Goal: Task Accomplishment & Management: Manage account settings

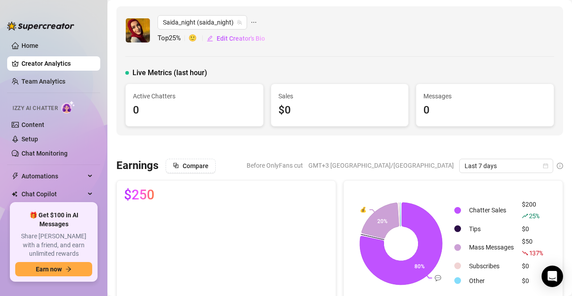
click at [63, 63] on link "Creator Analytics" at bounding box center [57, 63] width 72 height 14
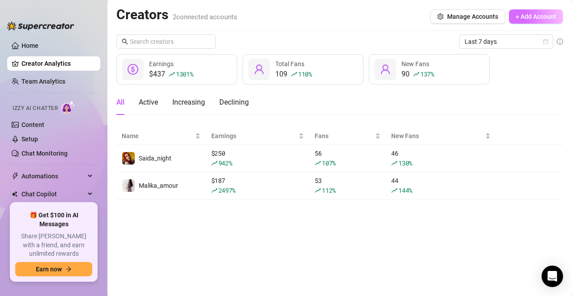
click at [527, 14] on span "+ Add Account" at bounding box center [536, 16] width 41 height 7
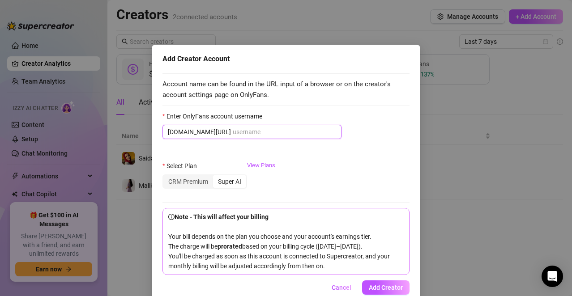
click at [233, 135] on input "Enter OnlyFans account username" at bounding box center [284, 132] width 103 height 10
paste input "u5135175serg"
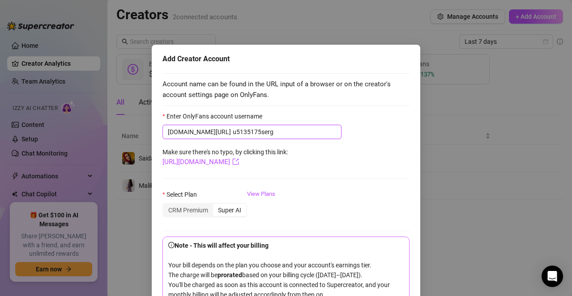
type input "u5135175serg"
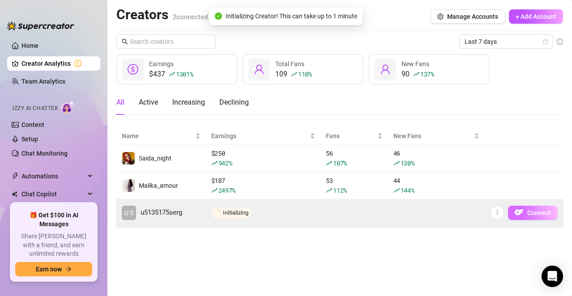
click at [536, 216] on span "Connect" at bounding box center [539, 212] width 24 height 7
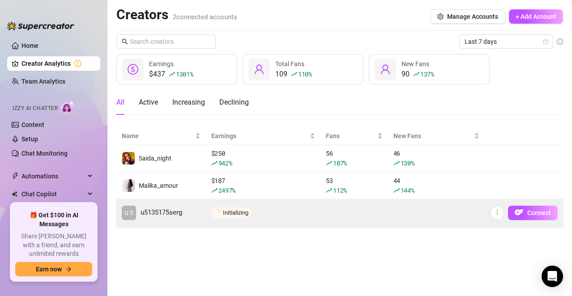
click at [238, 211] on span "Initializing" at bounding box center [236, 212] width 26 height 7
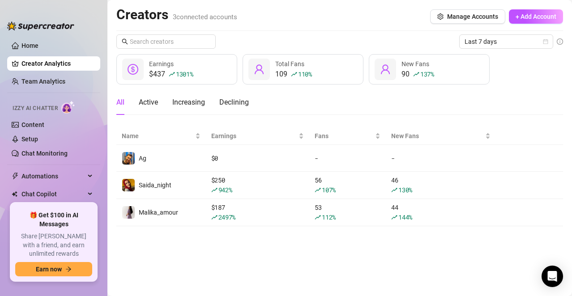
click at [60, 79] on link "Team Analytics" at bounding box center [43, 81] width 44 height 7
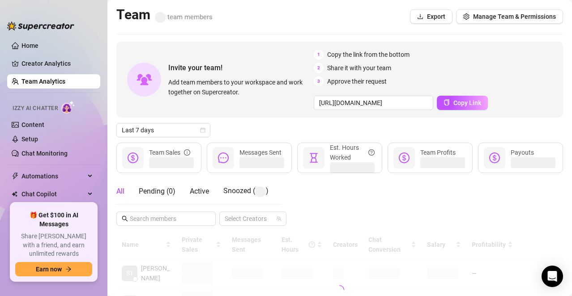
click at [44, 231] on link "Settings" at bounding box center [33, 234] width 24 height 7
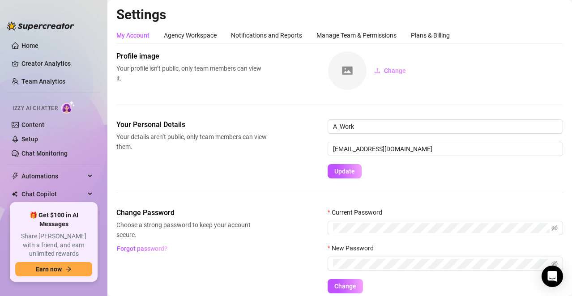
scroll to position [37, 0]
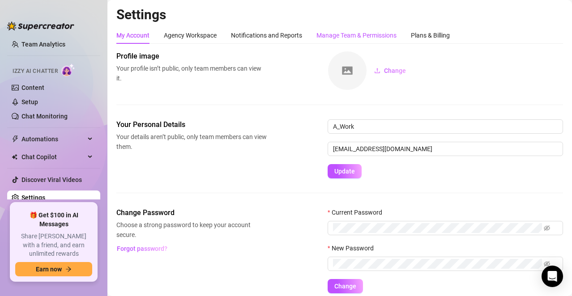
click at [366, 34] on div "Manage Team & Permissions" at bounding box center [356, 35] width 80 height 10
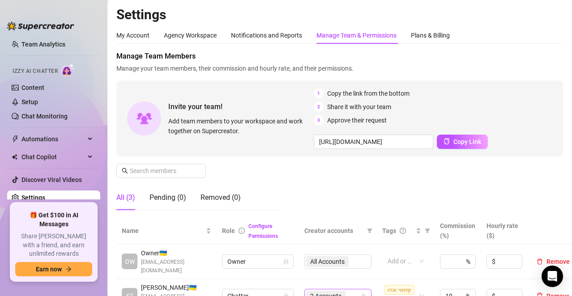
scroll to position [90, 0]
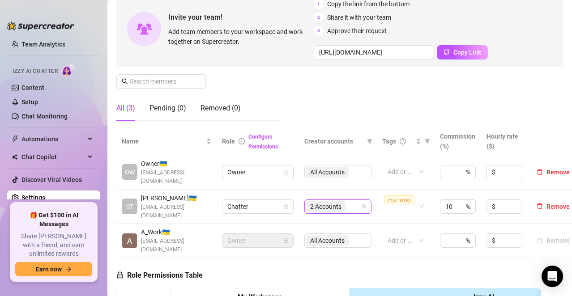
click at [356, 201] on div "2 Accounts" at bounding box center [333, 207] width 54 height 13
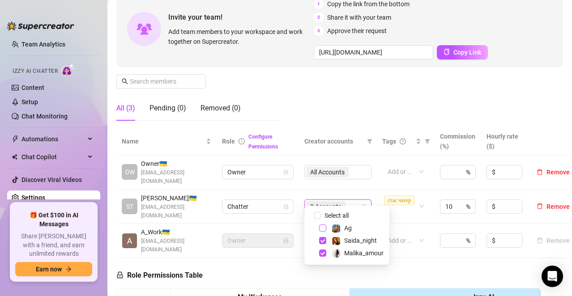
click at [322, 227] on span "Select tree node" at bounding box center [322, 228] width 7 height 7
checkbox input "true"
